Goal: Ask a question

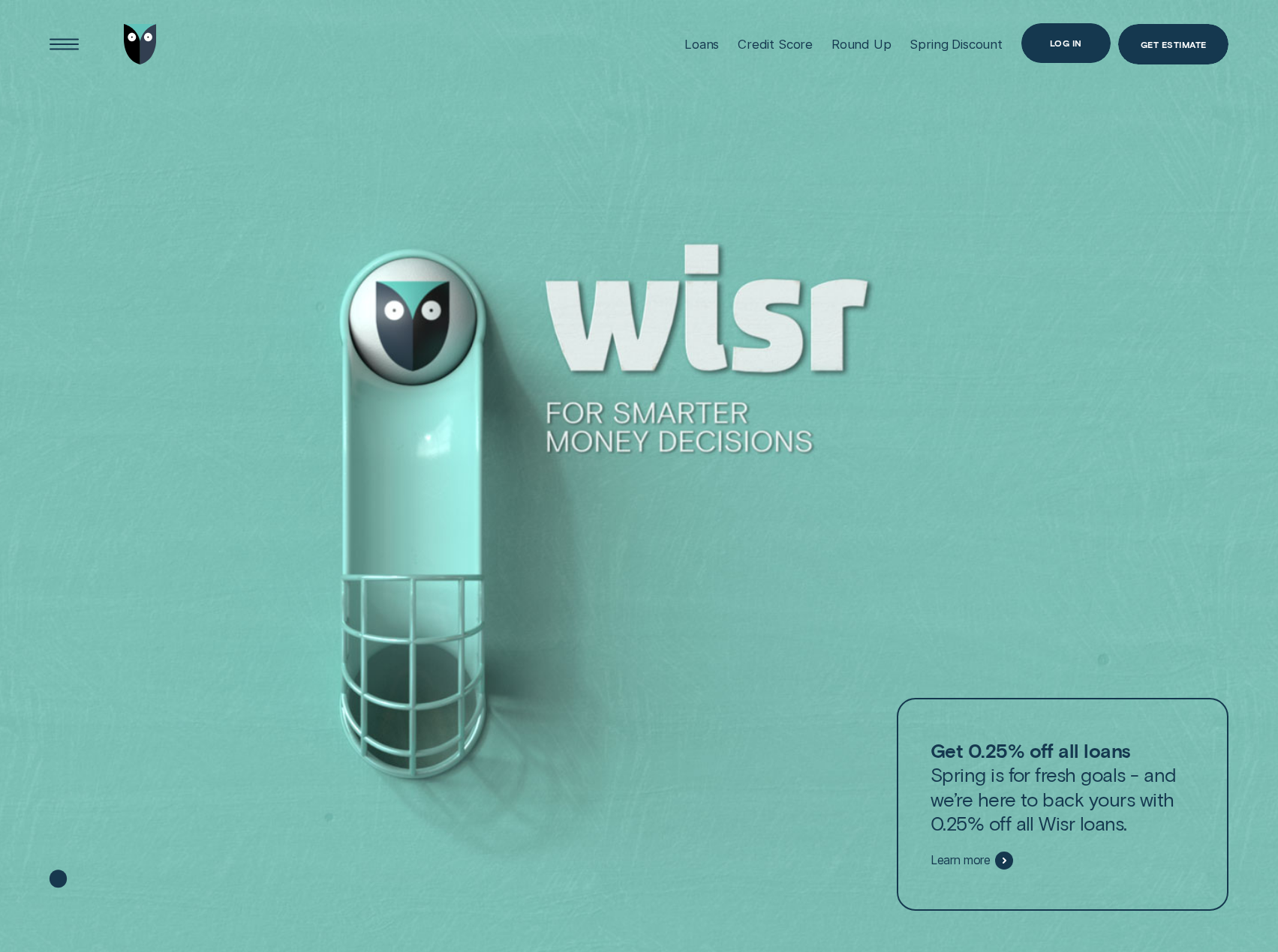
click at [1071, 46] on div "Log in" at bounding box center [1065, 43] width 32 height 7
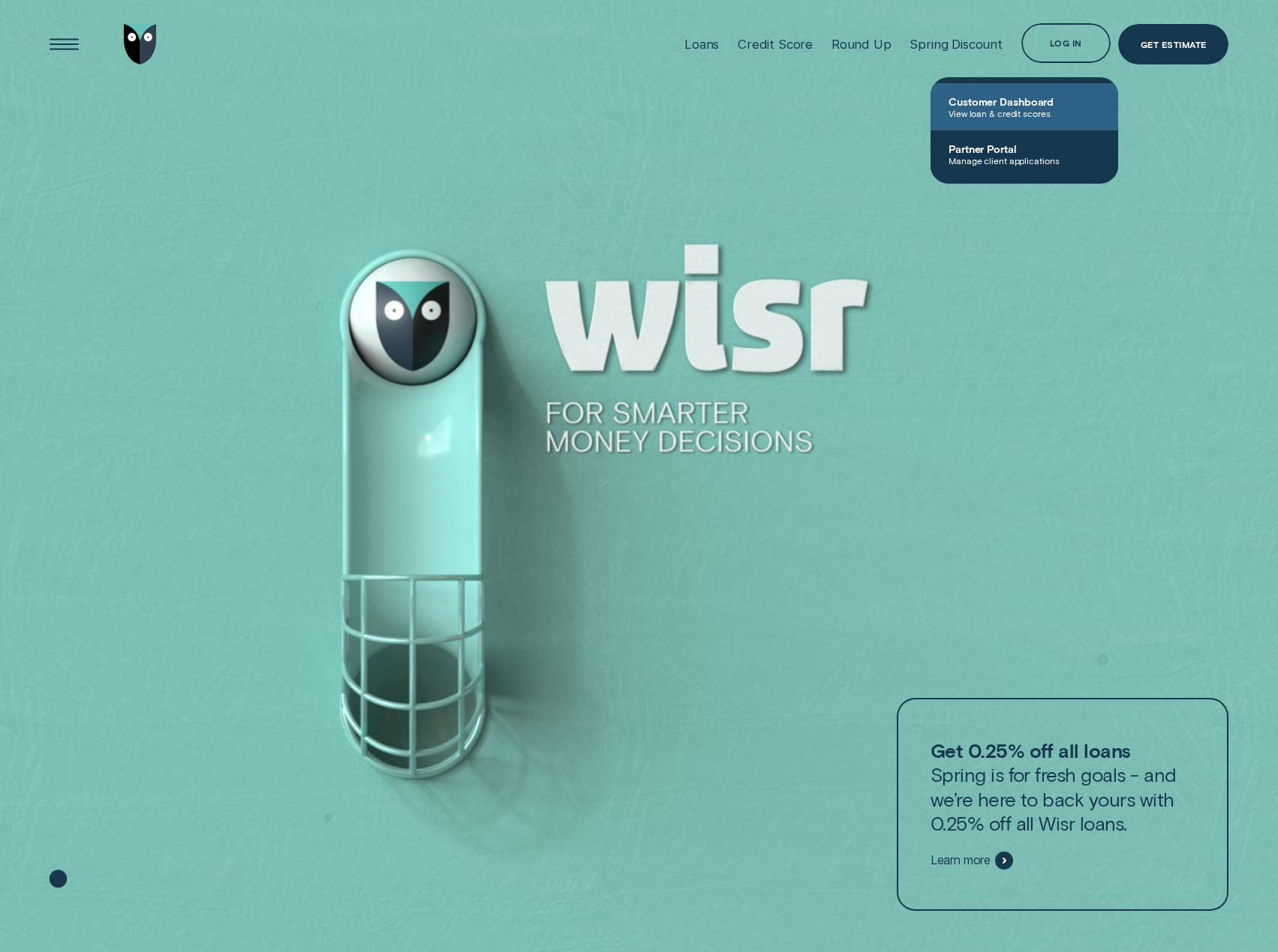
click at [1022, 108] on span "View loan & credit scores" at bounding box center [1024, 113] width 151 height 11
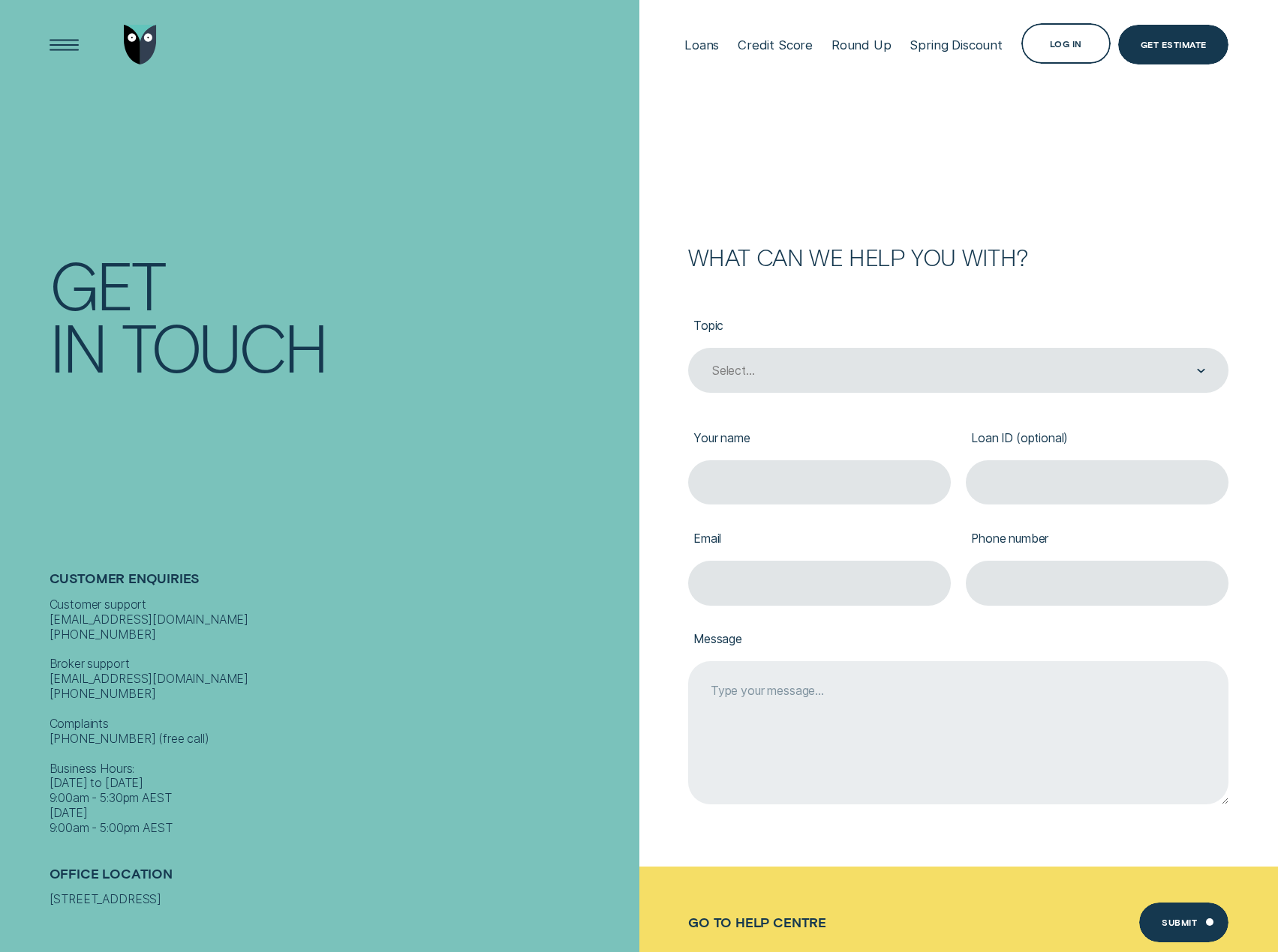
click at [746, 698] on textarea "Message" at bounding box center [958, 732] width 540 height 143
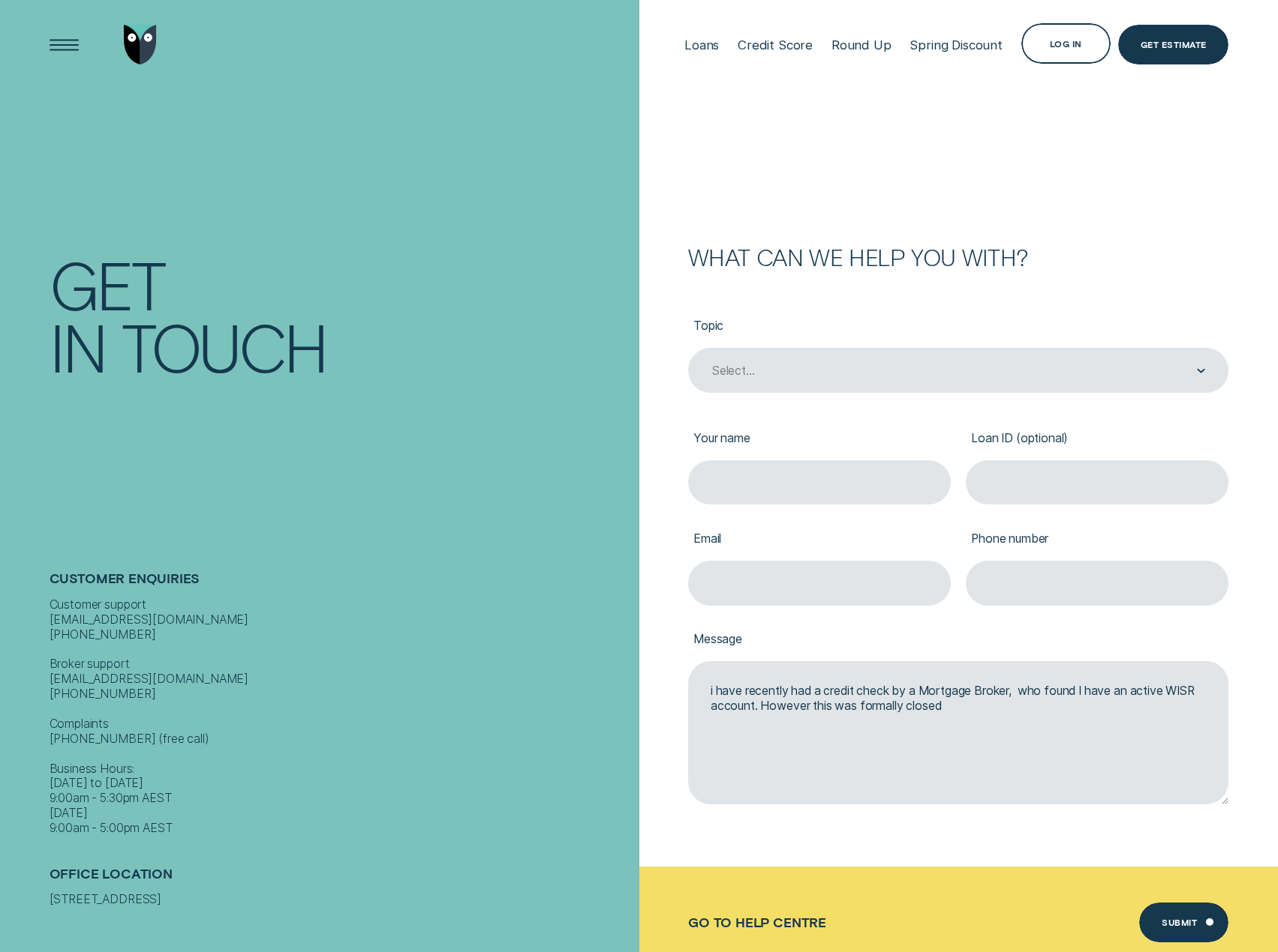
type textarea "i have recently had a credit check by a Mortgage Broker, who found I have an ac…"
